Goal: Find specific page/section: Find specific page/section

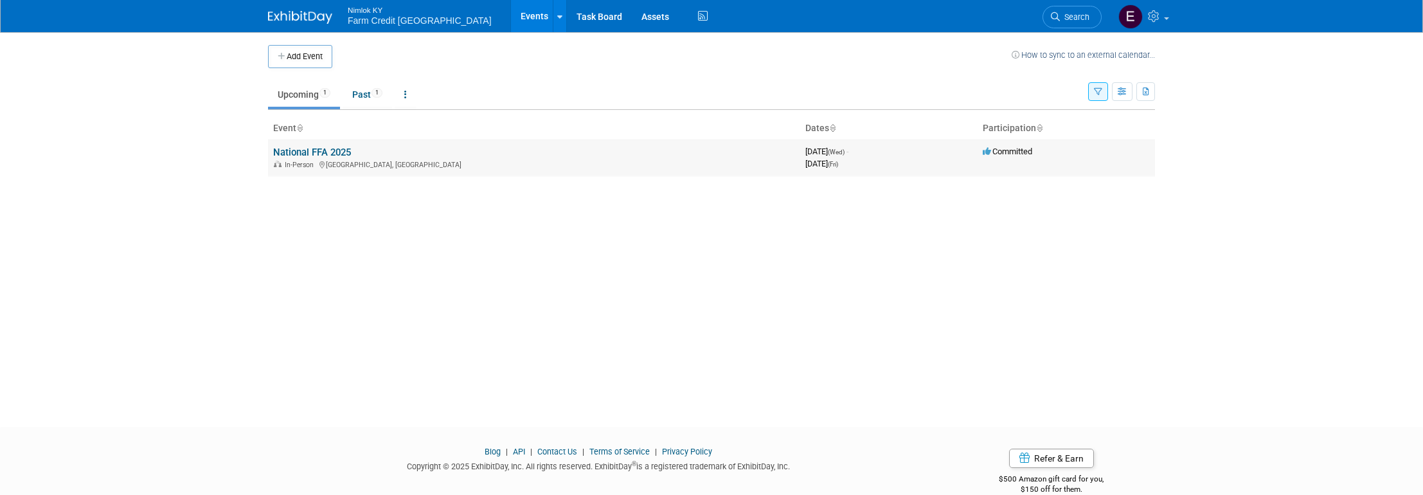
click at [314, 154] on link "National FFA 2025" at bounding box center [312, 153] width 78 height 12
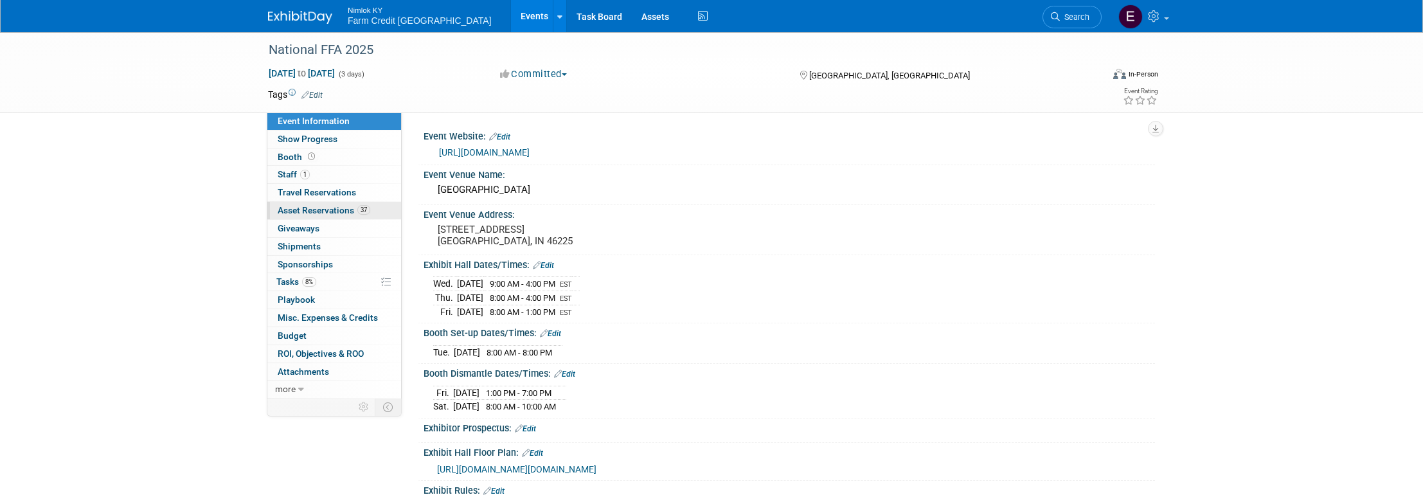
click at [300, 210] on span "Asset Reservations 37" at bounding box center [324, 210] width 93 height 10
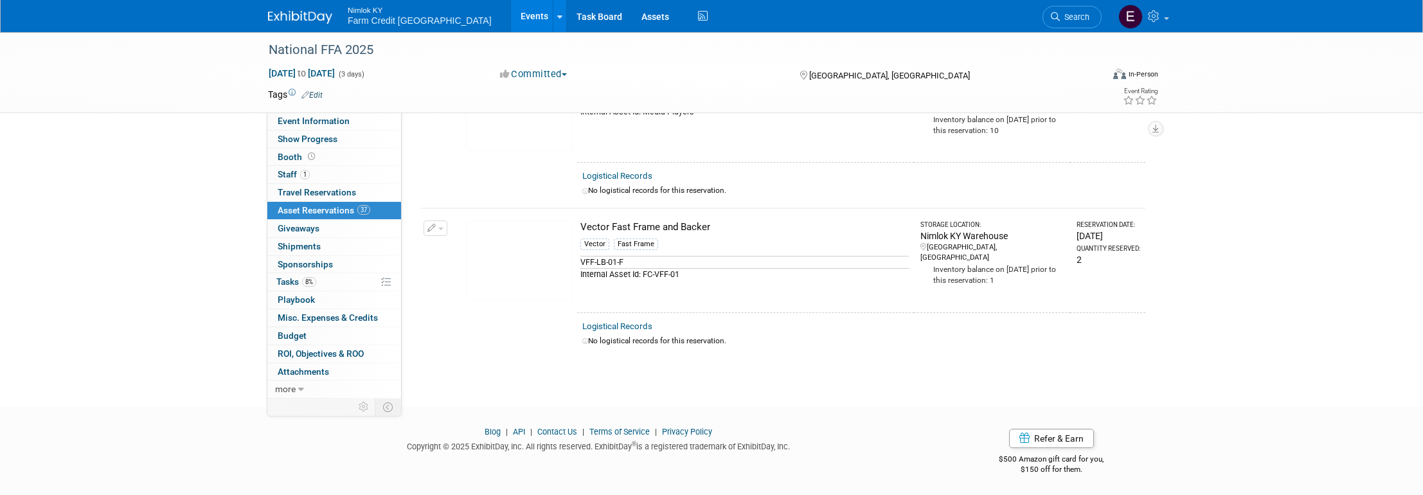
scroll to position [5374, 0]
